Goal: Submit feedback/report problem

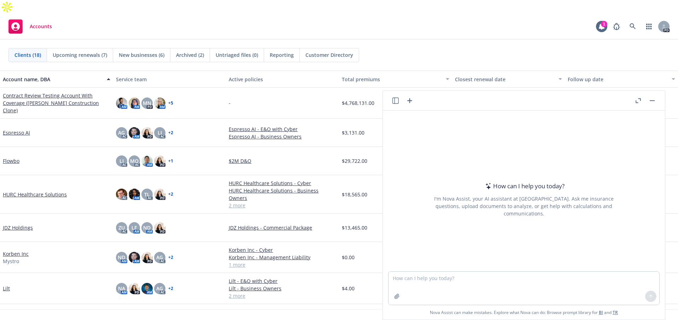
drag, startPoint x: 415, startPoint y: 297, endPoint x: 417, endPoint y: 307, distance: 9.7
click at [416, 300] on textarea at bounding box center [524, 288] width 271 height 33
click at [415, 292] on textarea at bounding box center [524, 288] width 271 height 33
type textarea "win+h"
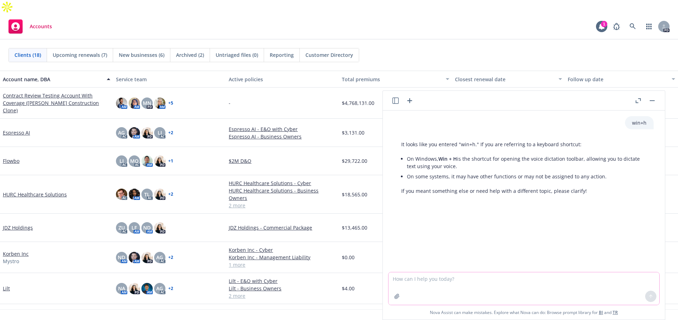
click at [436, 289] on textarea at bounding box center [524, 289] width 271 height 33
type textarea "Win+h"
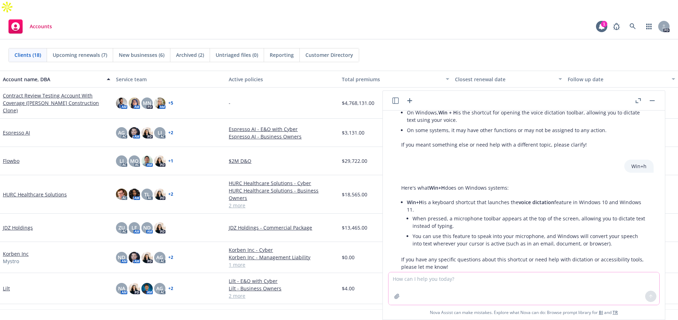
scroll to position [65, 0]
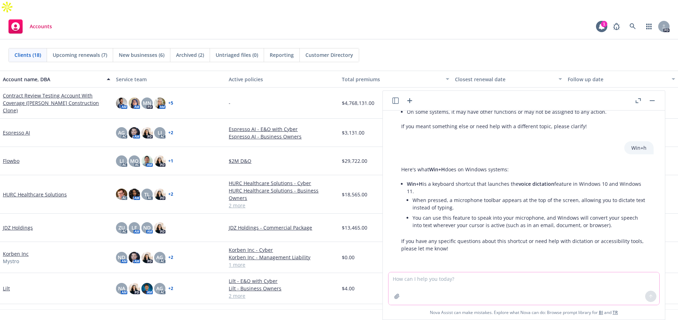
click at [417, 284] on textarea at bounding box center [524, 289] width 271 height 33
click at [439, 283] on textarea at bounding box center [524, 289] width 271 height 33
type textarea "i don't have that feature on my keyboard"
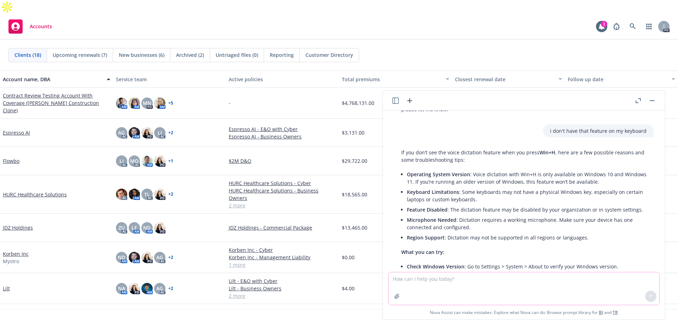
scroll to position [297, 0]
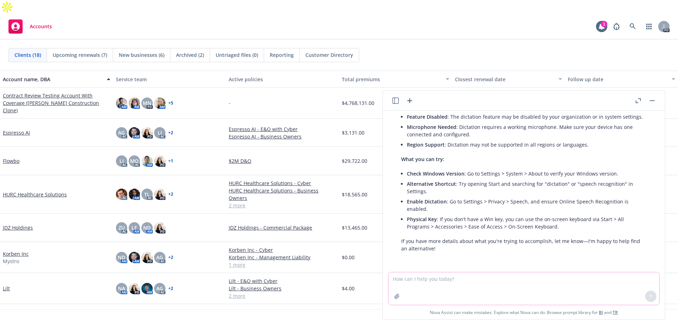
click at [593, 289] on textarea at bounding box center [524, 289] width 271 height 33
drag, startPoint x: 492, startPoint y: 292, endPoint x: 488, endPoint y: 294, distance: 4.1
click at [489, 294] on textarea at bounding box center [524, 289] width 271 height 33
